Goal: Navigation & Orientation: Find specific page/section

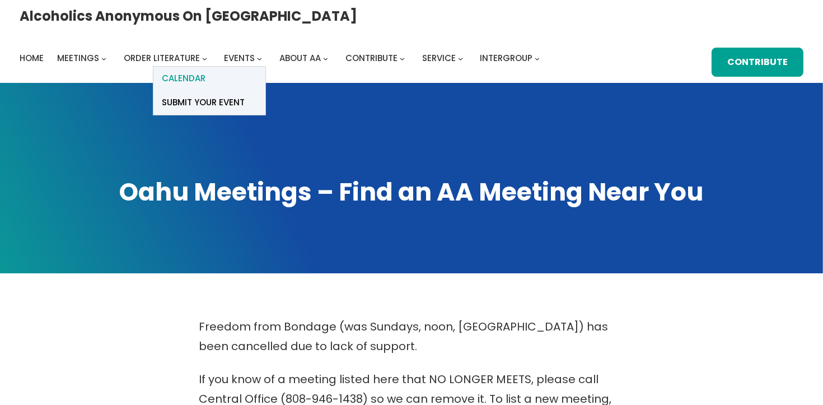
click at [265, 67] on link "Calendar" at bounding box center [209, 79] width 112 height 24
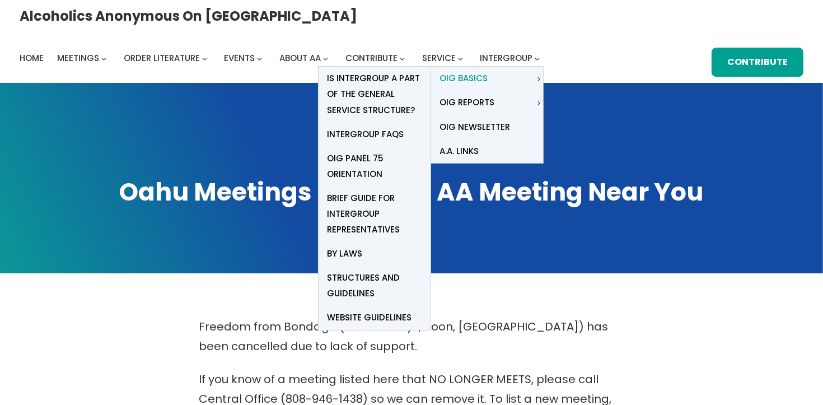
click at [534, 67] on link "OIG Basics" at bounding box center [482, 79] width 103 height 24
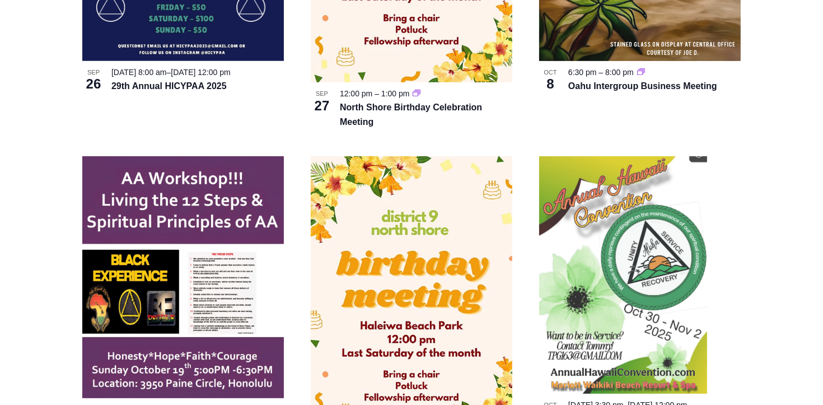
scroll to position [608, 0]
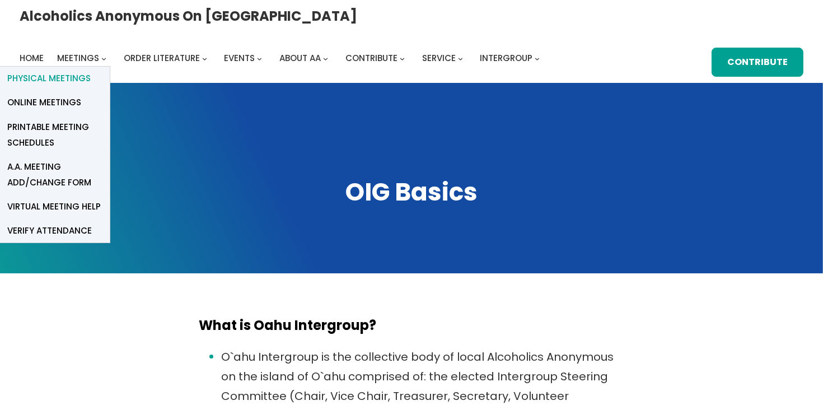
click at [91, 71] on span "Physical Meetings" at bounding box center [48, 79] width 83 height 16
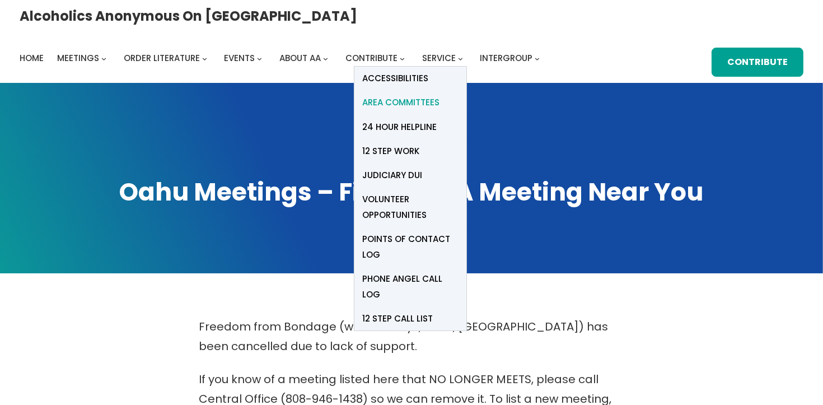
click at [440, 95] on span "Area Committees" at bounding box center [401, 103] width 77 height 16
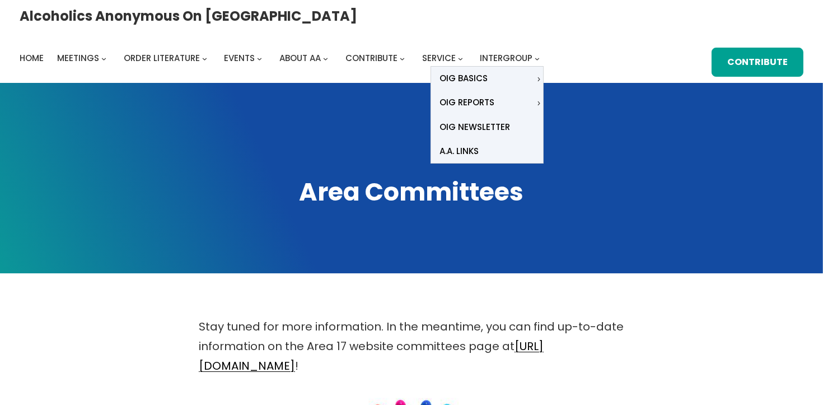
click at [540, 57] on icon "Intergroup submenu" at bounding box center [537, 59] width 5 height 5
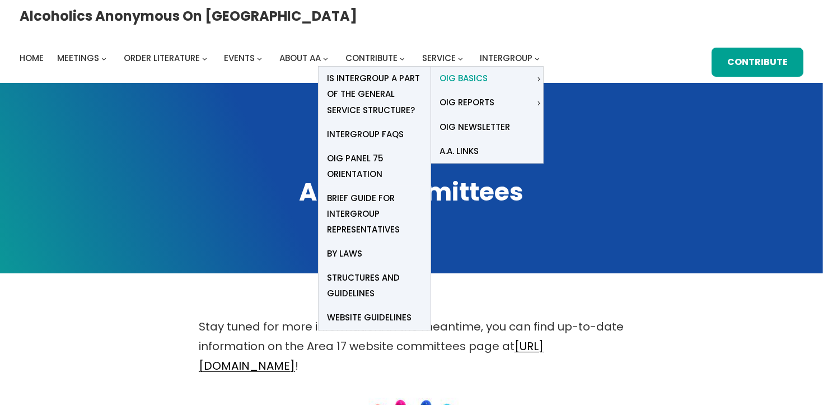
click at [534, 67] on link "OIG Basics" at bounding box center [482, 79] width 103 height 24
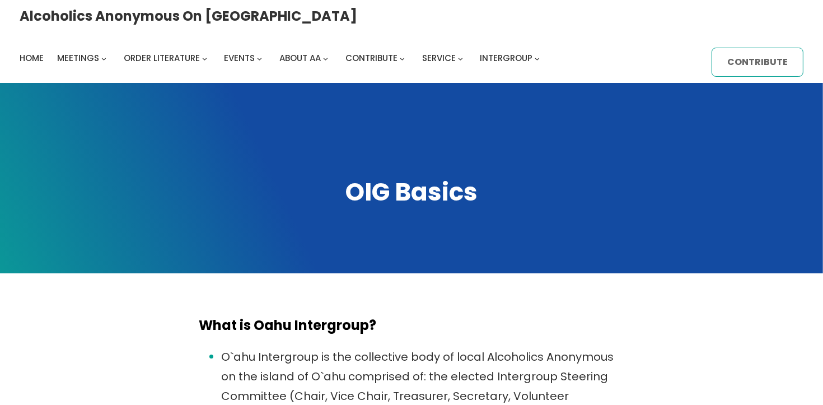
click at [712, 61] on link "Contribute" at bounding box center [758, 62] width 92 height 29
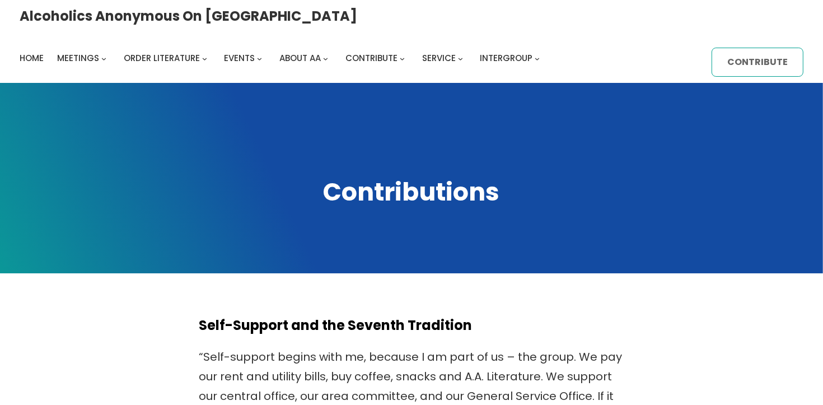
click at [712, 61] on link "Contribute" at bounding box center [758, 62] width 92 height 29
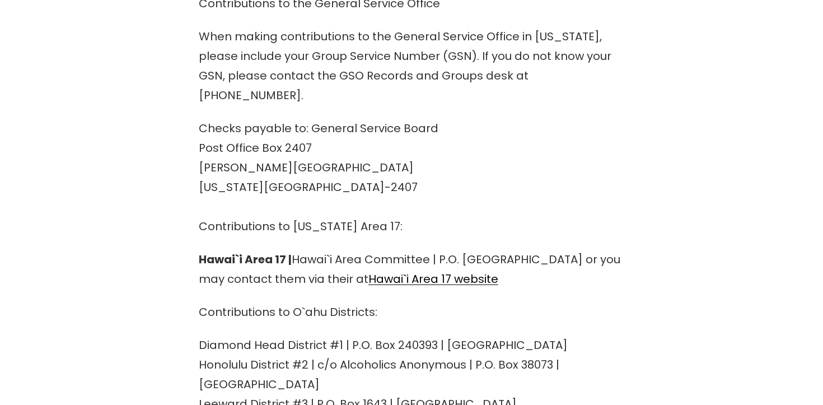
scroll to position [784, 0]
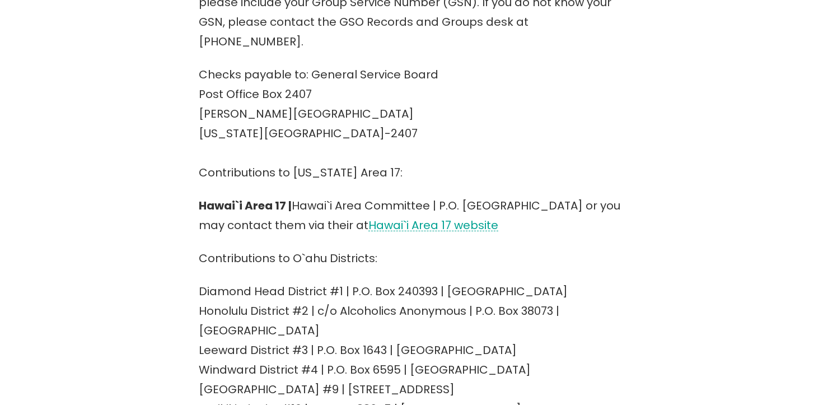
click at [457, 217] on link "Hawai`i Area 17 website" at bounding box center [433, 225] width 130 height 16
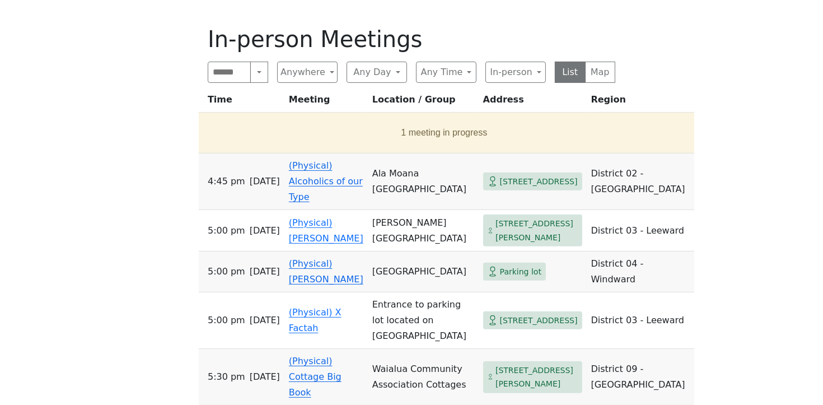
scroll to position [433, 0]
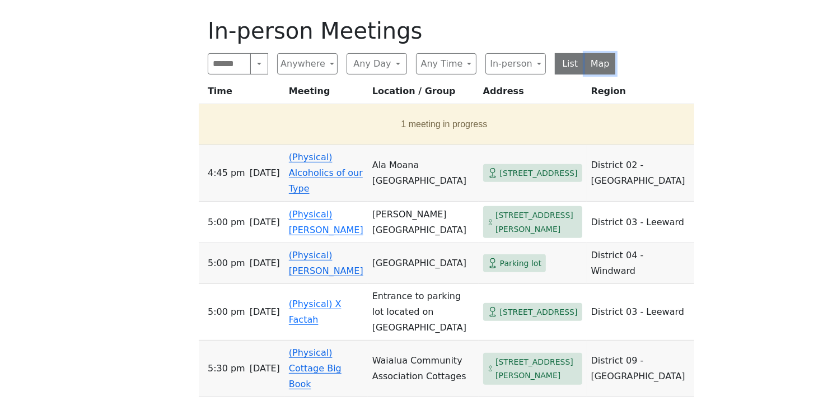
click at [611, 69] on button "Map" at bounding box center [600, 63] width 31 height 21
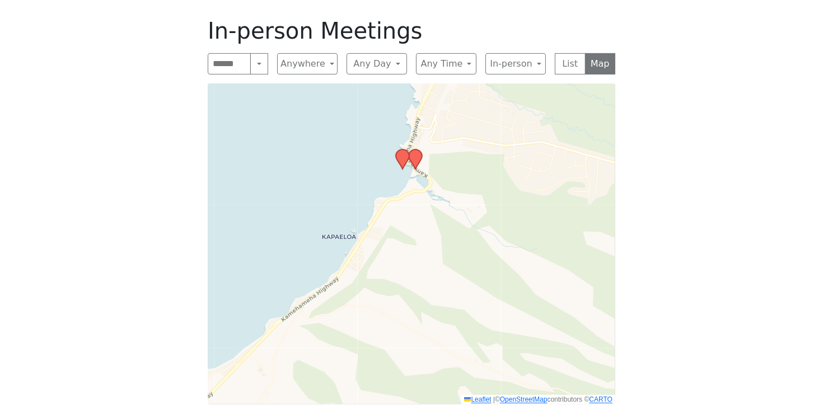
click at [397, 158] on icon at bounding box center [402, 159] width 13 height 20
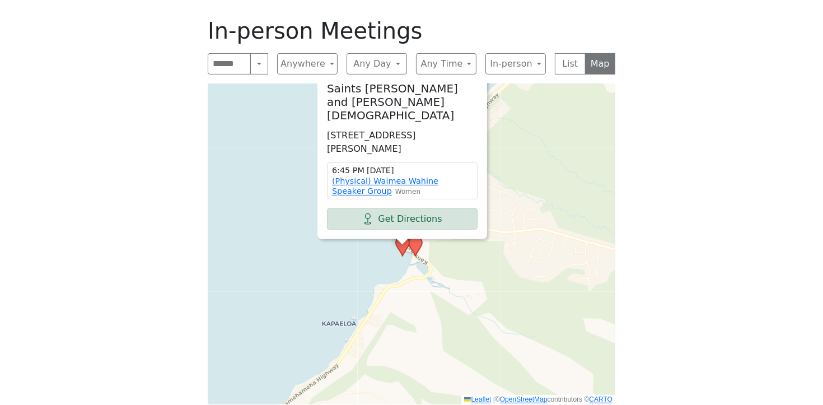
click at [415, 243] on icon at bounding box center [415, 246] width 13 height 20
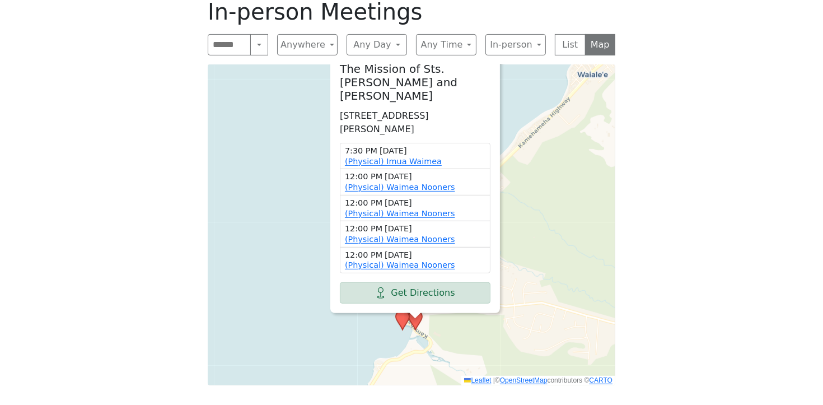
scroll to position [460, 0]
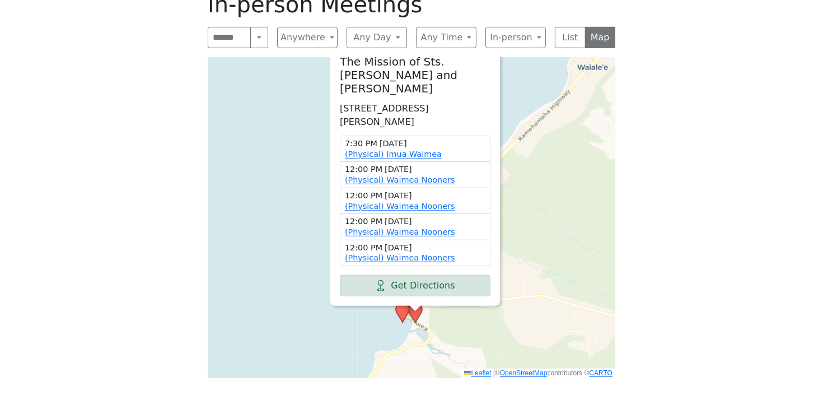
click at [279, 144] on div "The Mission of Sts. [PERSON_NAME] and [PERSON_NAME] 59-[STREET_ADDRESS][PERSON_…" at bounding box center [412, 217] width 408 height 321
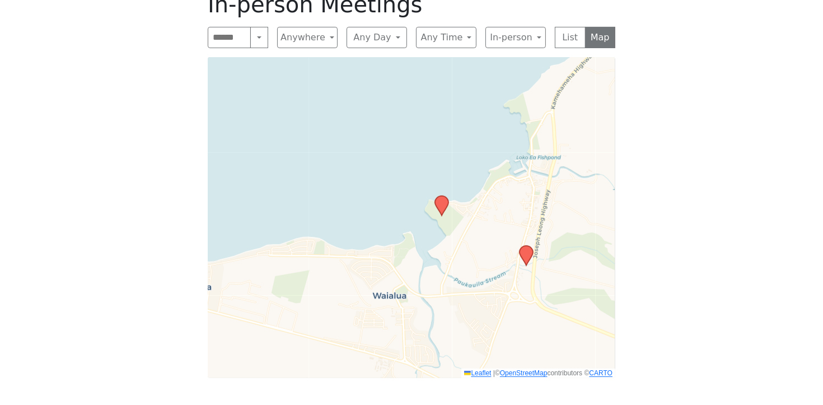
click at [446, 207] on icon at bounding box center [441, 206] width 13 height 20
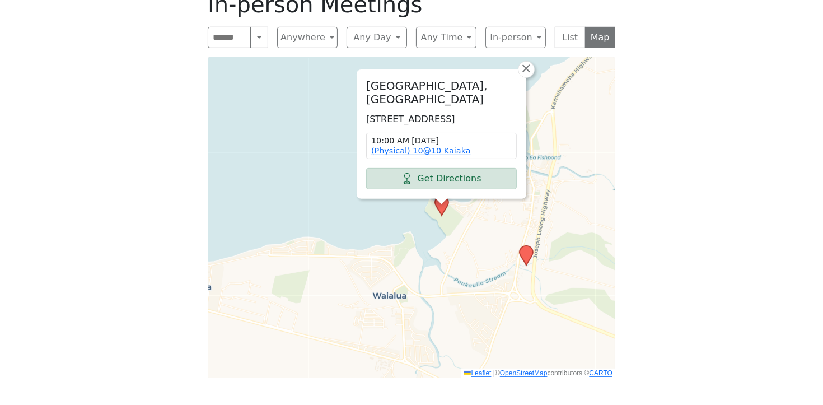
click at [522, 257] on icon at bounding box center [525, 256] width 13 height 20
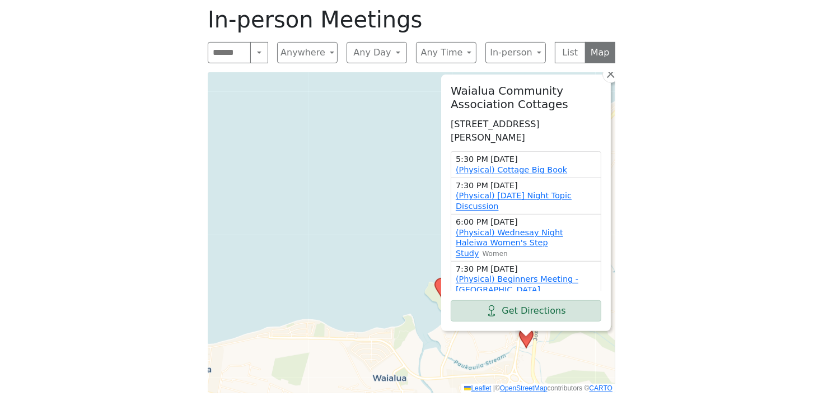
scroll to position [457, 0]
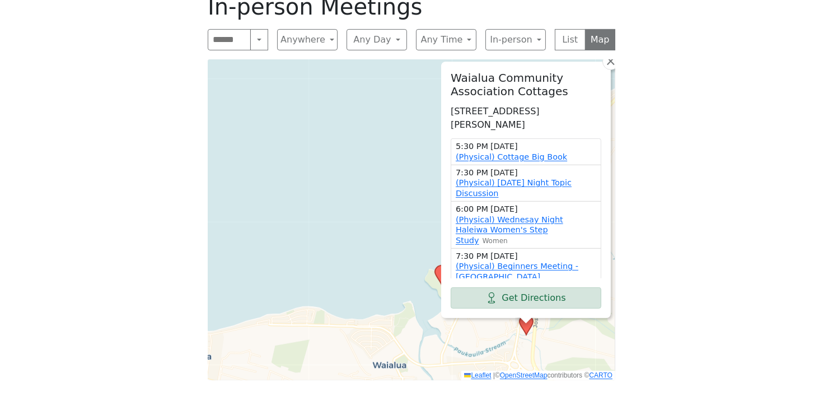
click at [353, 68] on div "Waialua Community Association Cottages [STREET_ADDRESS][PERSON_NAME] 5:30 PM [D…" at bounding box center [412, 219] width 408 height 321
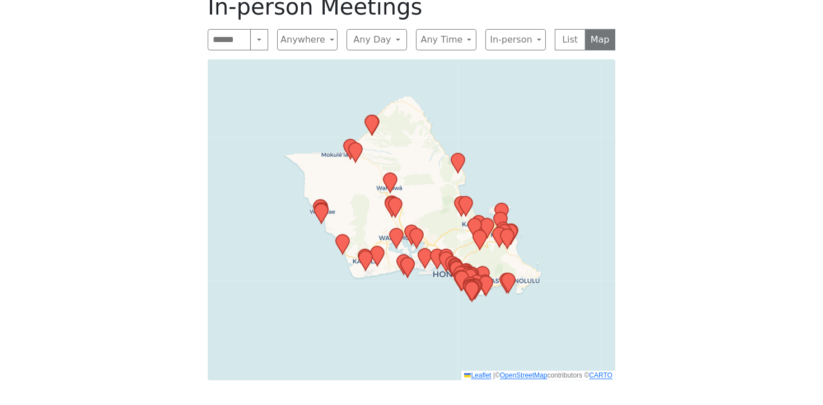
drag, startPoint x: 493, startPoint y: 156, endPoint x: 525, endPoint y: 184, distance: 42.4
click at [525, 184] on div "Leaflet | © OpenStreetMap contributors © CARTO" at bounding box center [412, 219] width 408 height 321
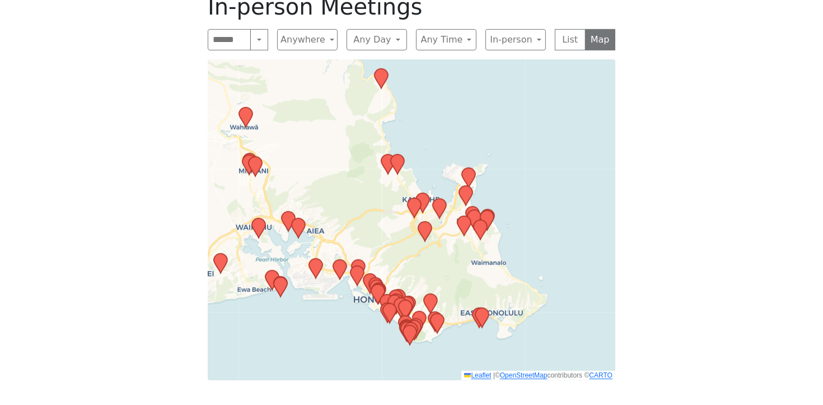
drag, startPoint x: 544, startPoint y: 176, endPoint x: 574, endPoint y: 216, distance: 49.9
click at [574, 217] on div "Leaflet | © OpenStreetMap contributors © CARTO" at bounding box center [412, 219] width 408 height 321
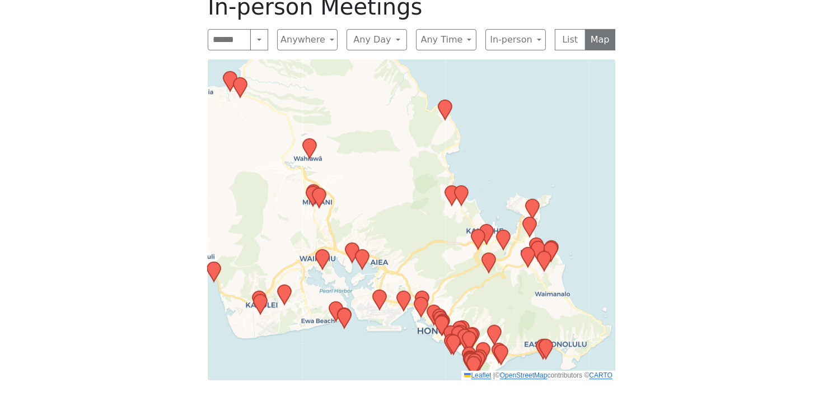
drag, startPoint x: 453, startPoint y: 167, endPoint x: 541, endPoint y: 200, distance: 93.6
click at [541, 200] on div "Leaflet | © OpenStreetMap contributors © CARTO" at bounding box center [412, 219] width 408 height 321
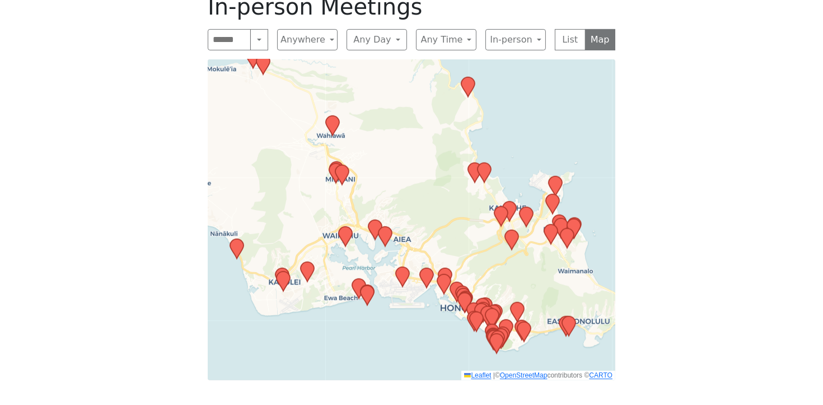
drag, startPoint x: 425, startPoint y: 161, endPoint x: 404, endPoint y: 124, distance: 42.1
click at [404, 124] on div "Leaflet | © OpenStreetMap contributors © CARTO" at bounding box center [412, 219] width 408 height 321
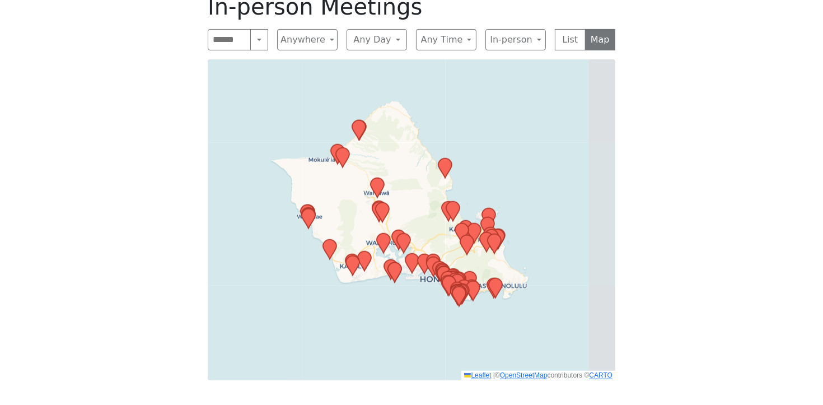
drag, startPoint x: 532, startPoint y: 141, endPoint x: 478, endPoint y: 198, distance: 79.6
click at [478, 198] on div "Leaflet | © OpenStreetMap contributors © CARTO" at bounding box center [412, 219] width 408 height 321
